Goal: Download file/media

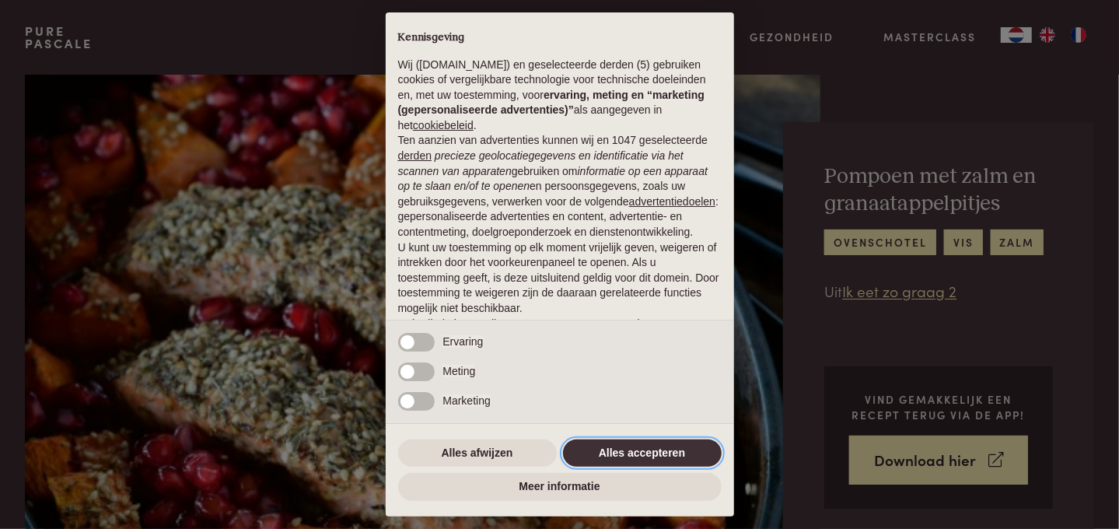
click at [641, 449] on button "Alles accepteren" at bounding box center [642, 453] width 159 height 28
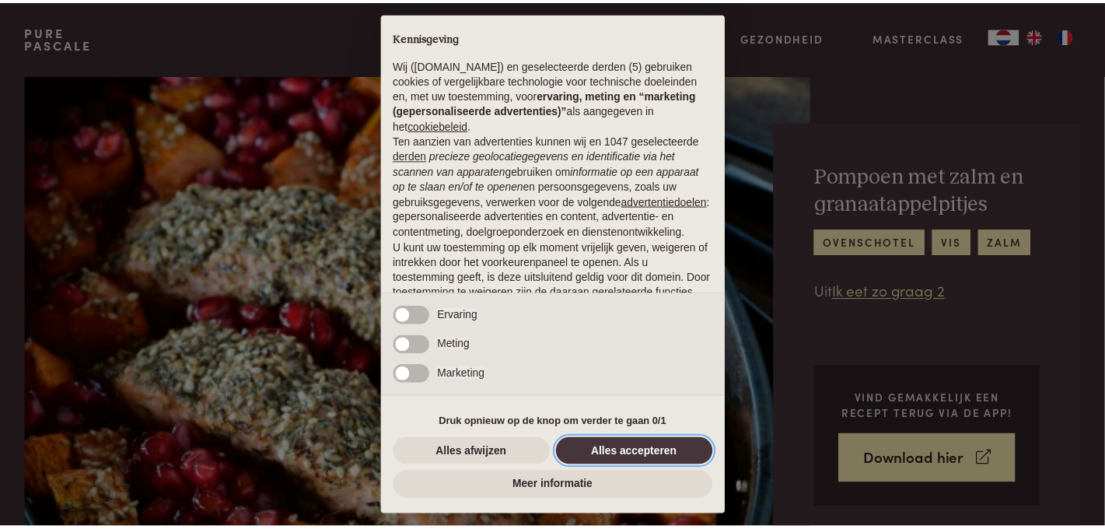
scroll to position [96, 0]
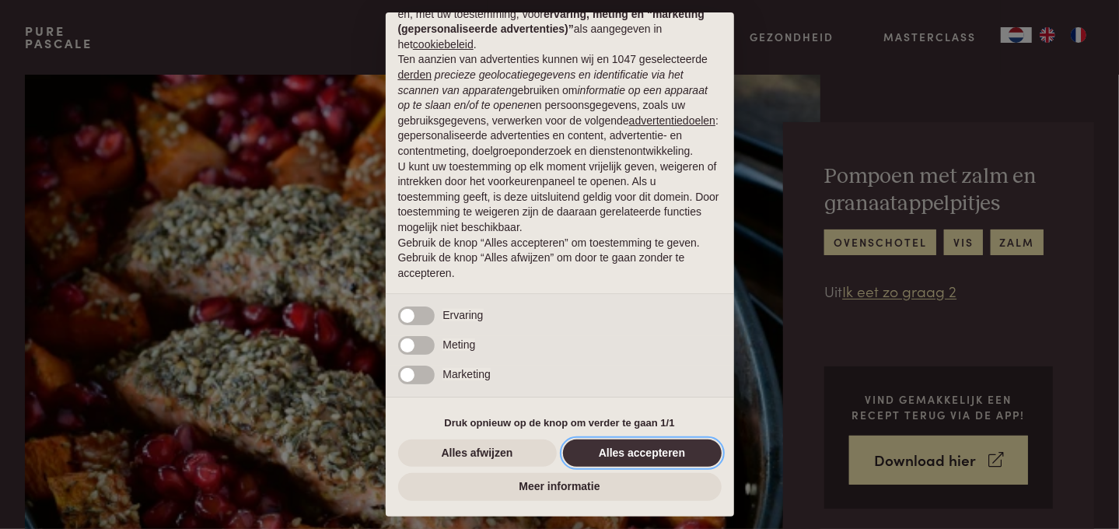
click at [627, 449] on button "Alles accepteren" at bounding box center [642, 453] width 159 height 28
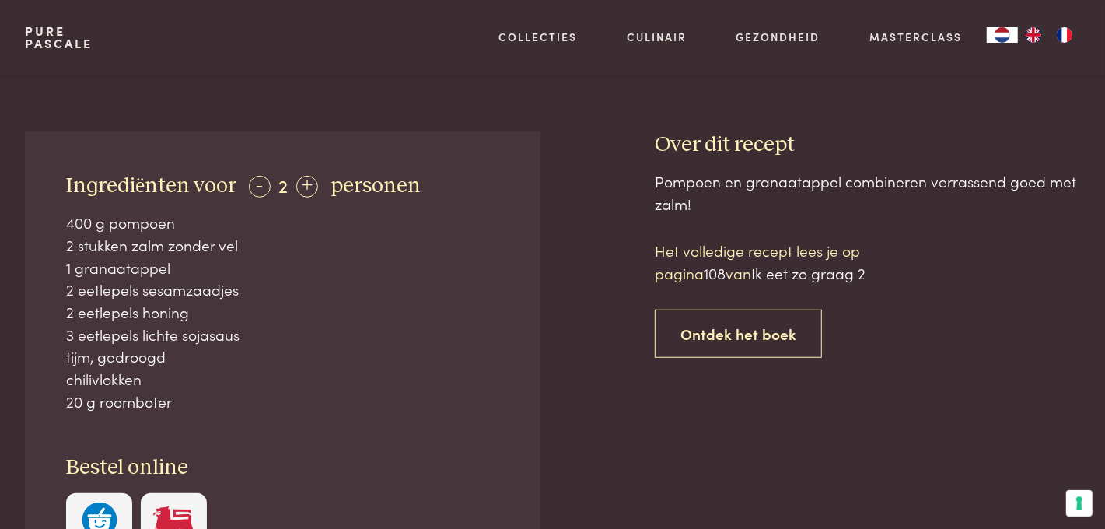
scroll to position [548, 0]
click at [303, 180] on div "+" at bounding box center [307, 185] width 22 height 22
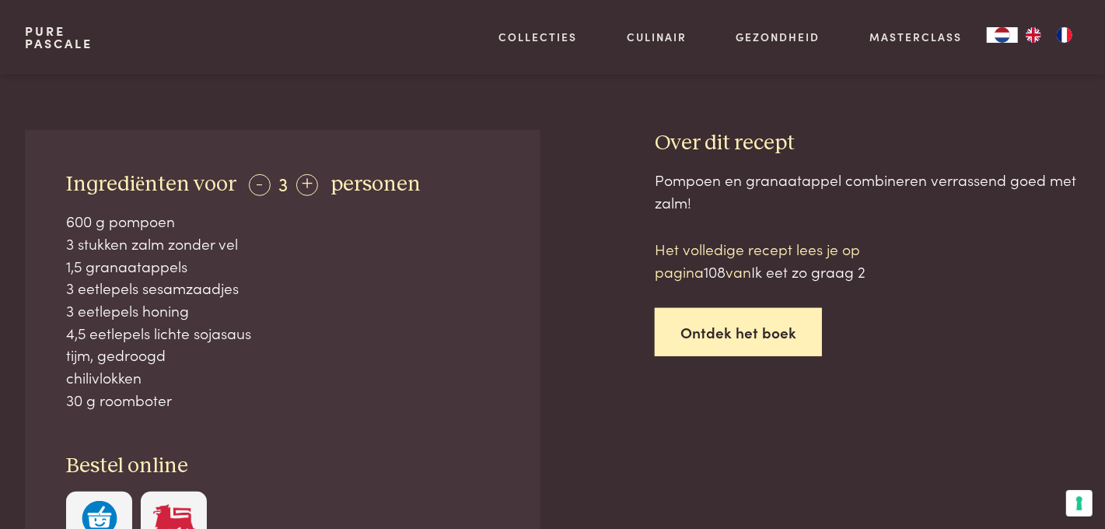
click at [725, 331] on link "Ontdek het boek" at bounding box center [738, 332] width 167 height 49
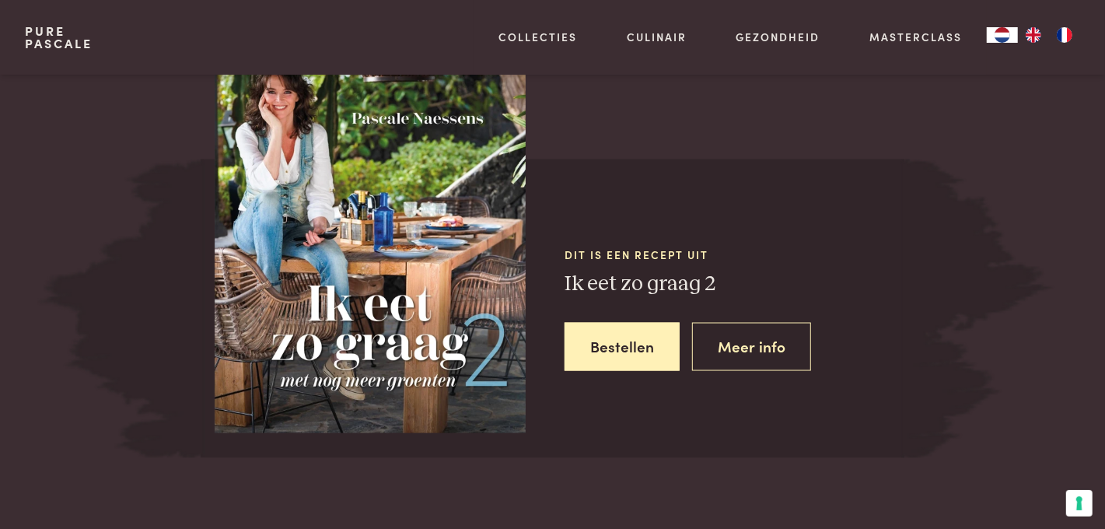
scroll to position [1416, 0]
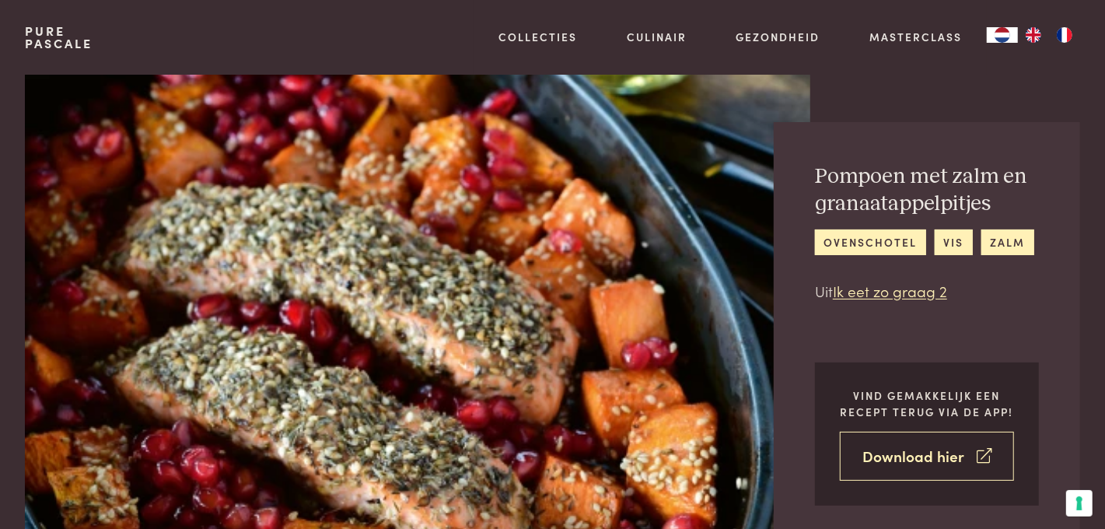
click at [911, 456] on link "Download hier" at bounding box center [927, 455] width 174 height 49
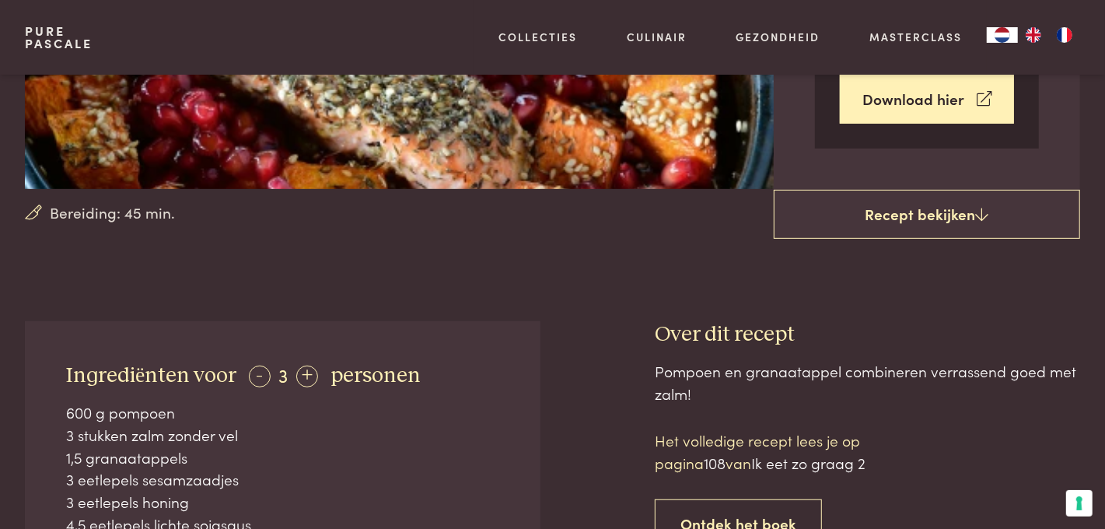
scroll to position [183, 0]
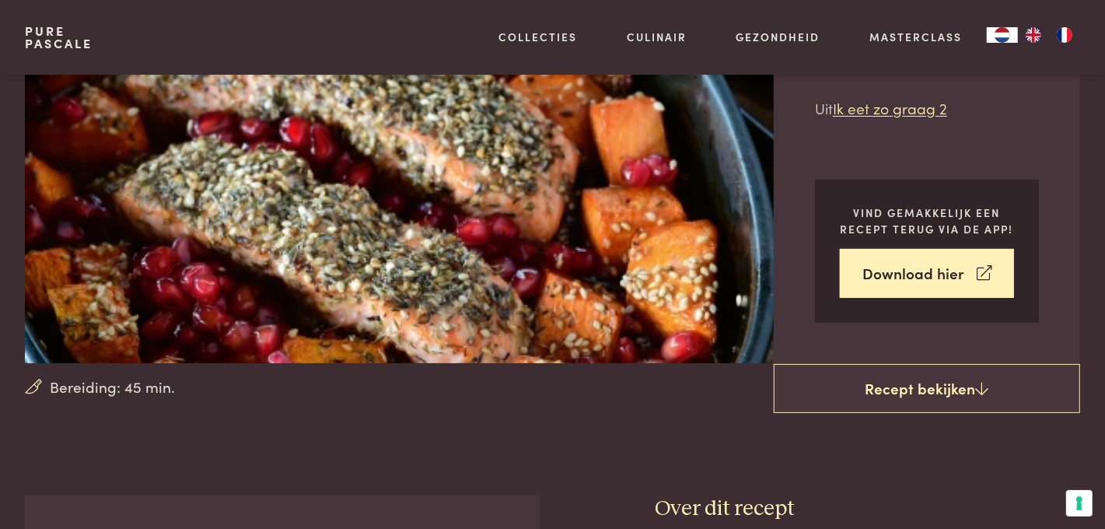
scroll to position [1416, 0]
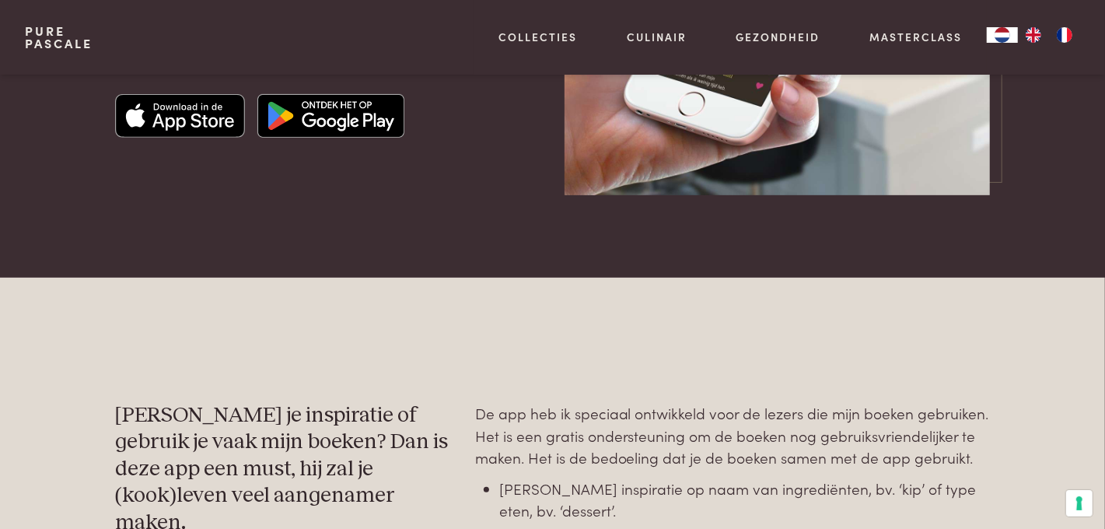
scroll to position [548, 0]
